Goal: Navigation & Orientation: Find specific page/section

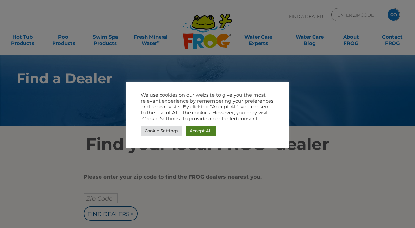
drag, startPoint x: 199, startPoint y: 131, endPoint x: 251, endPoint y: 177, distance: 69.6
click at [199, 131] on link "Accept All" at bounding box center [201, 131] width 30 height 10
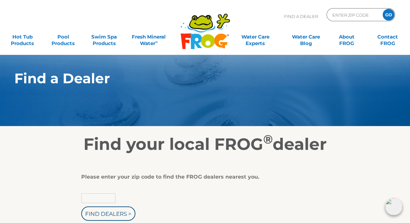
click at [95, 196] on input "text" at bounding box center [98, 198] width 34 height 10
type input "97355"
click at [104, 216] on input "Find Dealers >" at bounding box center [108, 213] width 54 height 14
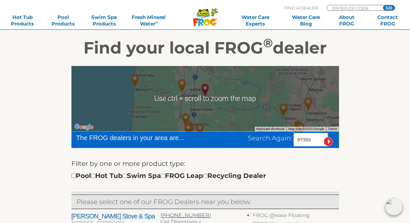
scroll to position [98, 0]
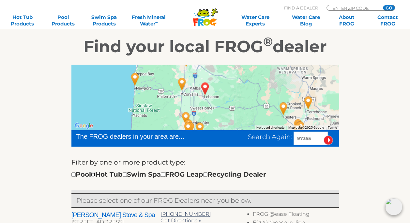
click at [95, 175] on input "checkbox" at bounding box center [93, 174] width 4 height 4
checkbox input "true"
